Goal: Transaction & Acquisition: Purchase product/service

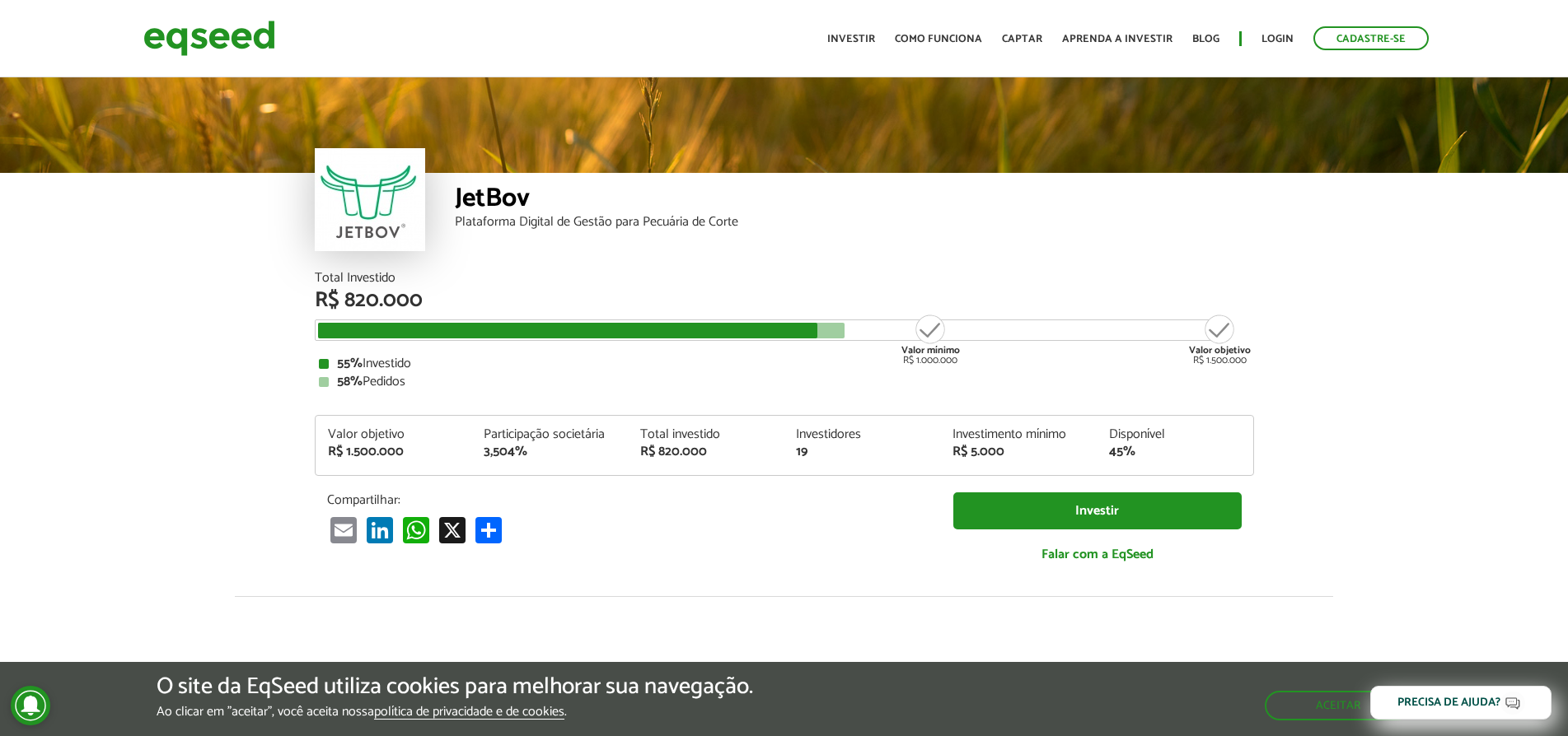
scroll to position [2050, 0]
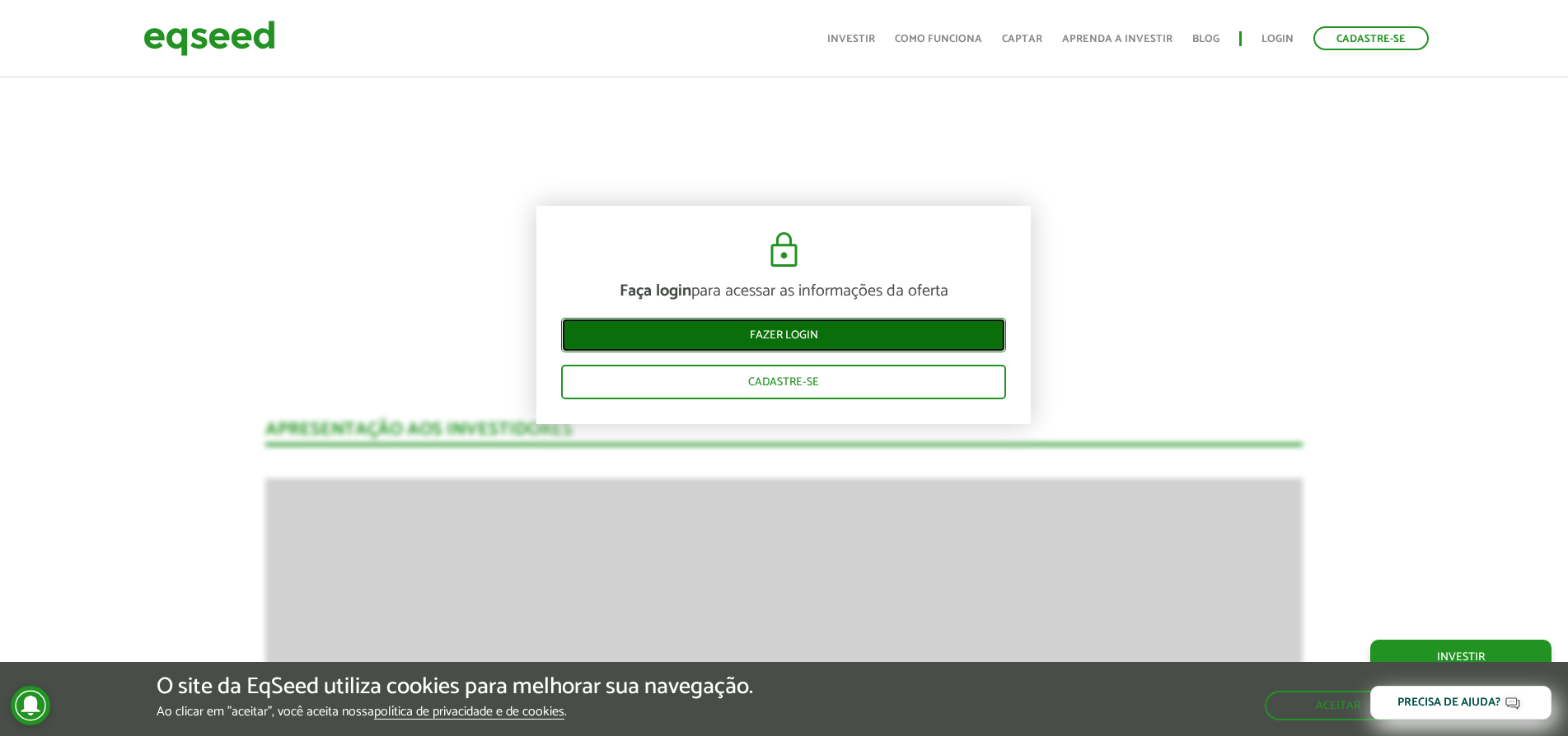
click at [811, 339] on link "Fazer login" at bounding box center [783, 335] width 445 height 35
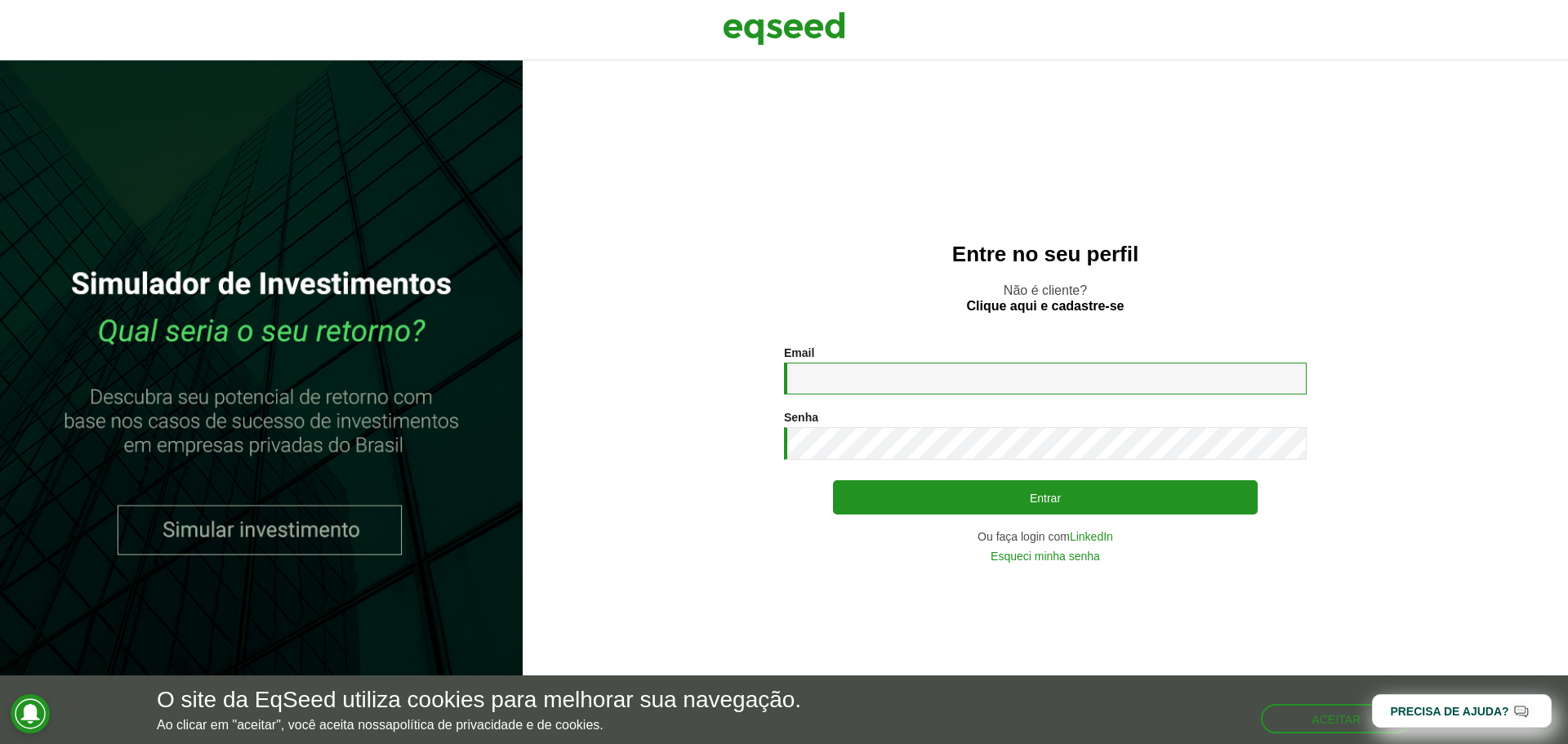
click at [853, 380] on input "Email *" at bounding box center [1045, 378] width 523 height 32
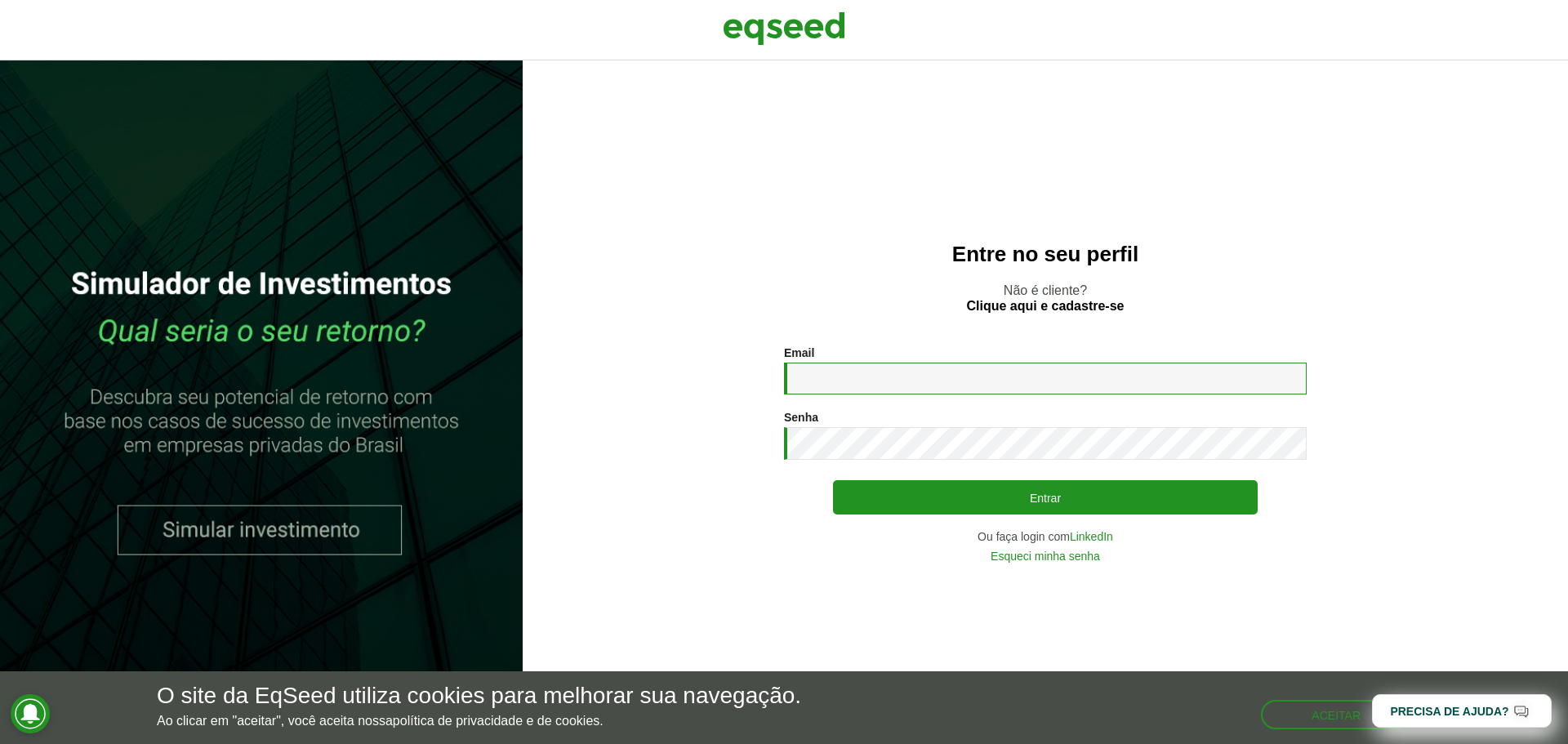
type input "**********"
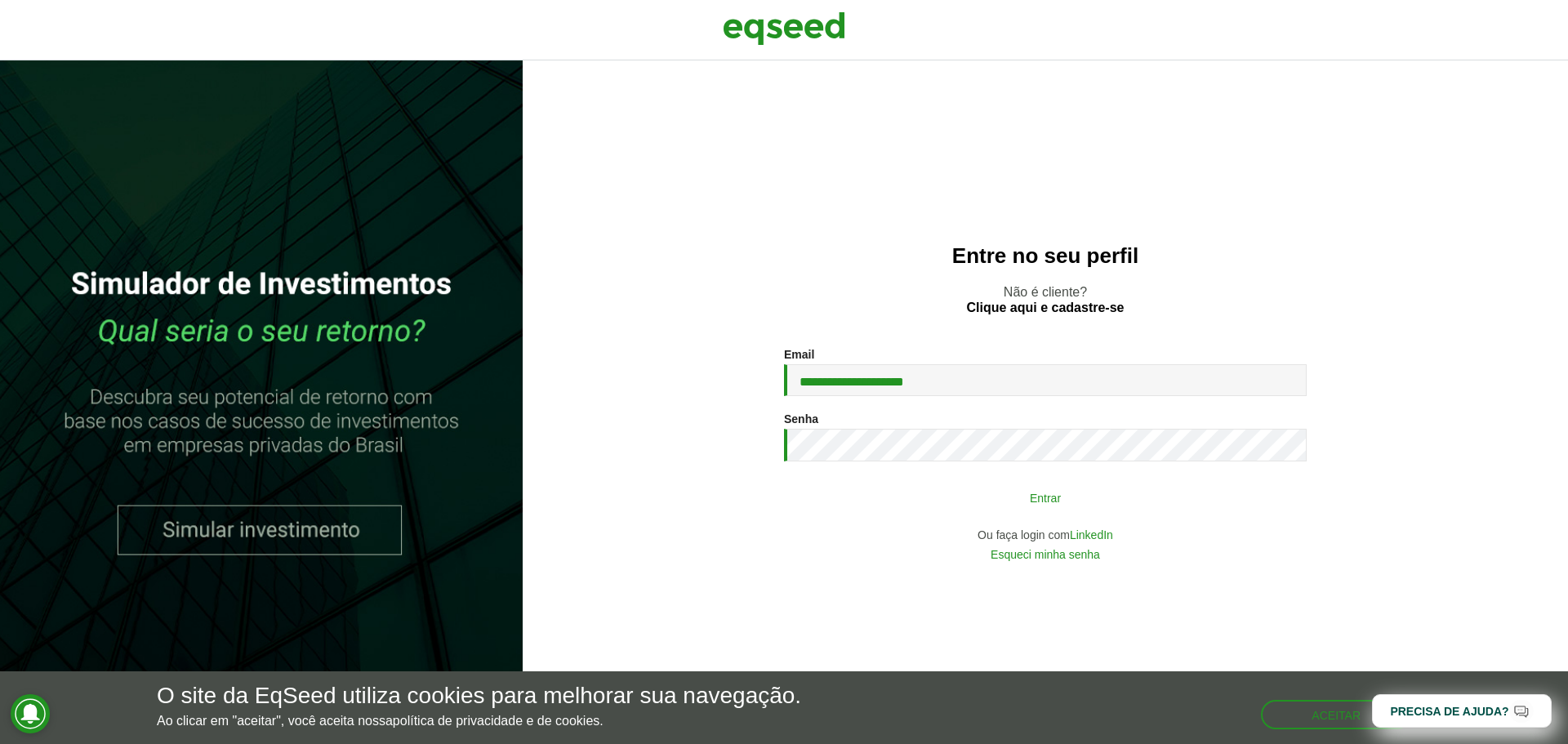
click at [916, 498] on button "Entrar" at bounding box center [1045, 497] width 425 height 31
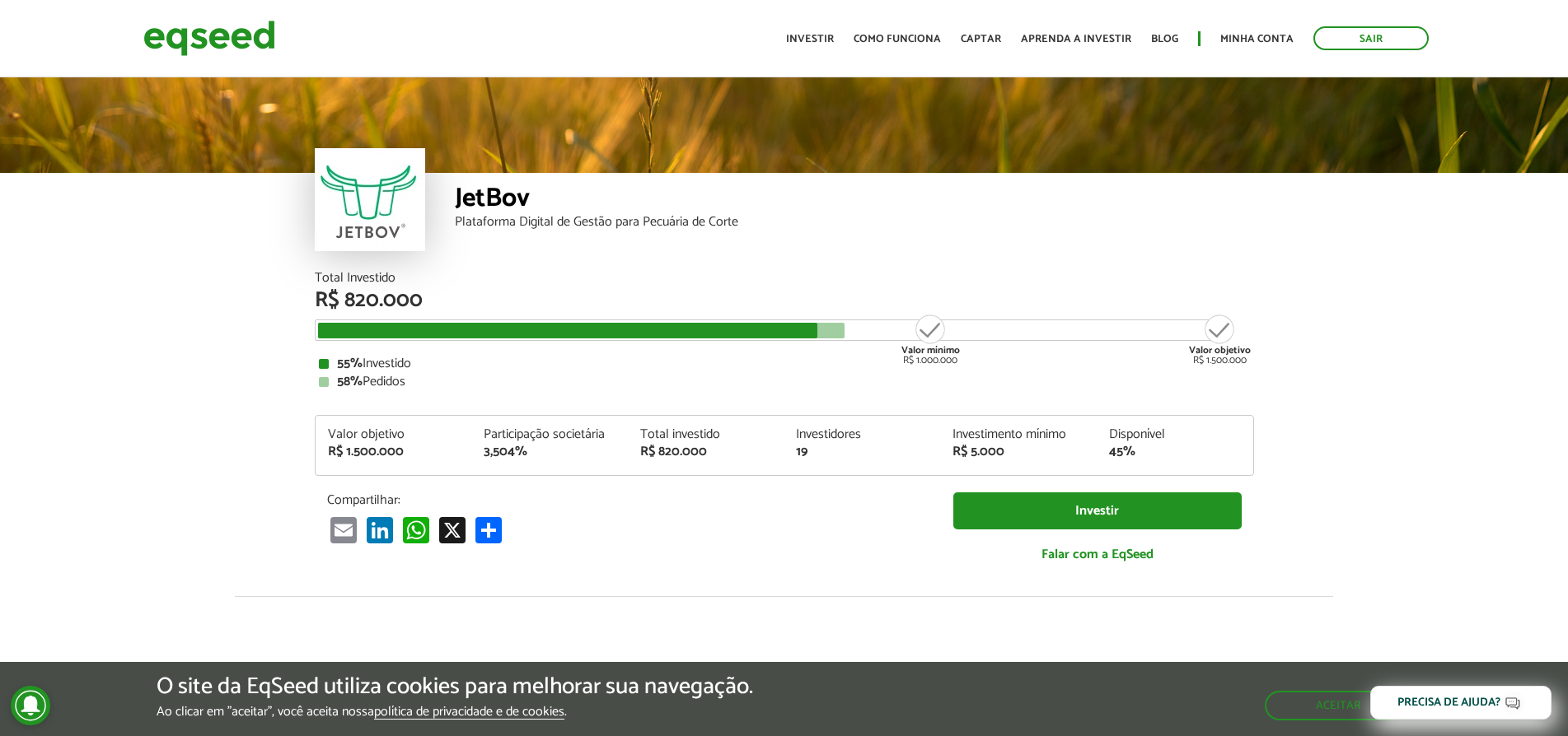
click at [821, 26] on ul "Início Investir Como funciona Captar Aprenda a investir Blog Minha conta Sair" at bounding box center [1107, 38] width 659 height 24
click at [823, 34] on link "Investir" at bounding box center [809, 39] width 48 height 11
